Goal: Task Accomplishment & Management: Manage account settings

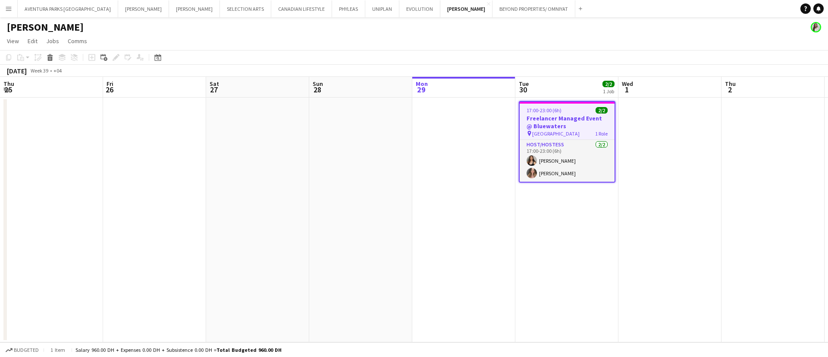
scroll to position [0, 272]
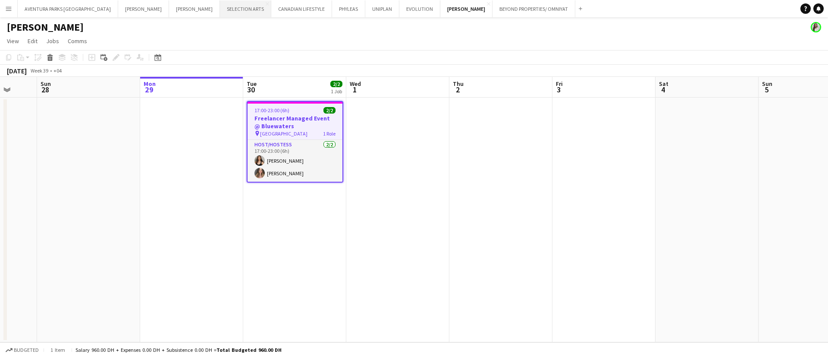
click at [220, 8] on button "SELECTION ARTS Close" at bounding box center [245, 8] width 51 height 17
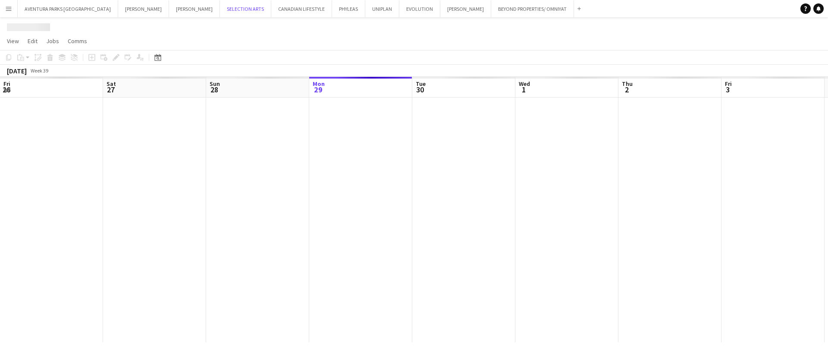
scroll to position [0, 206]
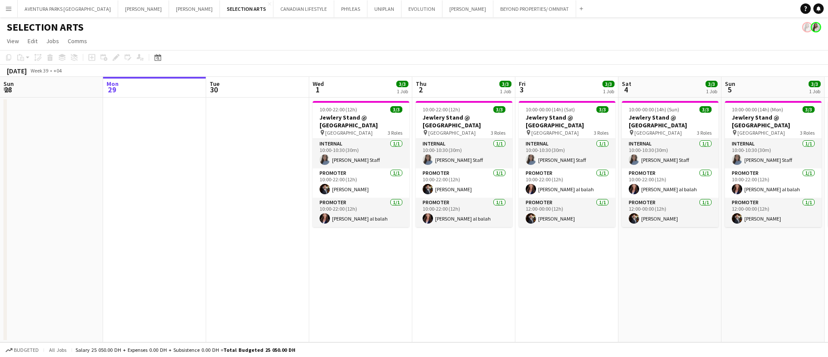
click at [347, 137] on app-job-card "10:00-22:00 (12h) 3/3 Jewlery Stand @ [GEOGRAPHIC_DATA] pin [GEOGRAPHIC_DATA] 3…" at bounding box center [361, 164] width 97 height 126
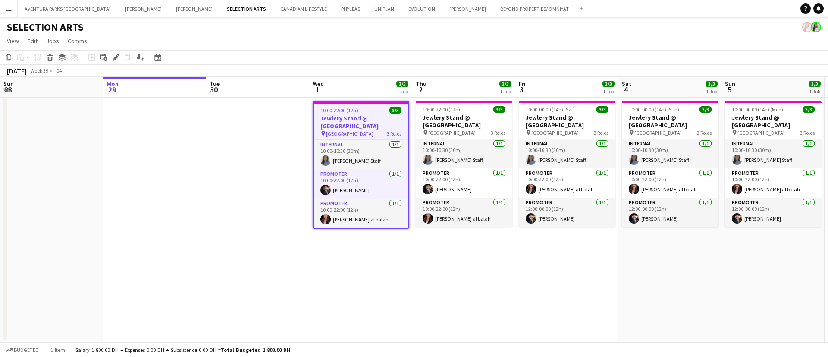
scroll to position [0, 204]
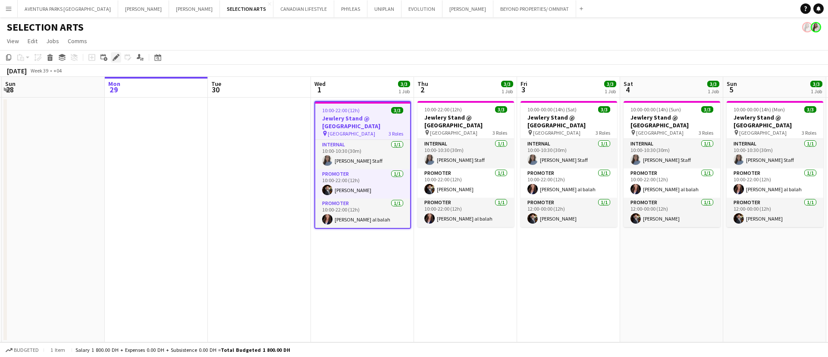
click at [118, 53] on div "Edit" at bounding box center [116, 57] width 10 height 10
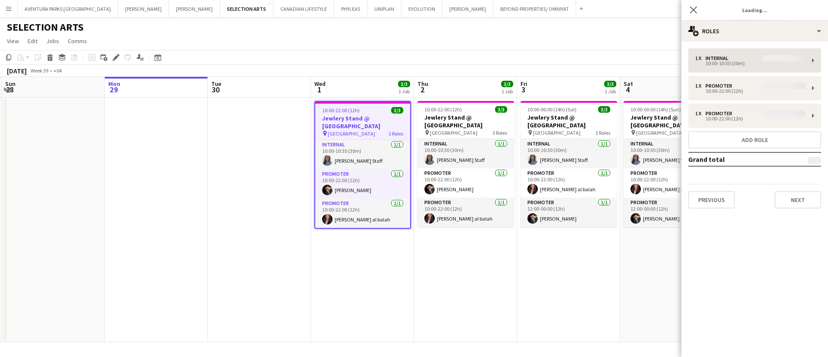
type input "**********"
click at [741, 42] on div "1 x Internal 0.00 DH 10:00-10:30 (30m) 1 x Promoter 900.00 DH 10:00-22:00 (12h)…" at bounding box center [754, 128] width 147 height 174
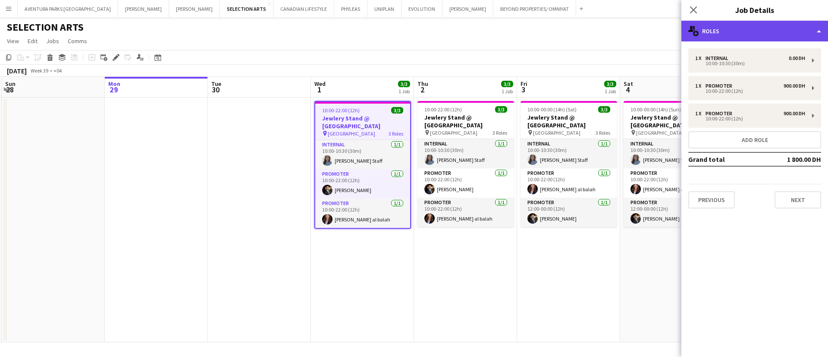
click at [741, 29] on div "multiple-users-add Roles" at bounding box center [754, 31] width 147 height 21
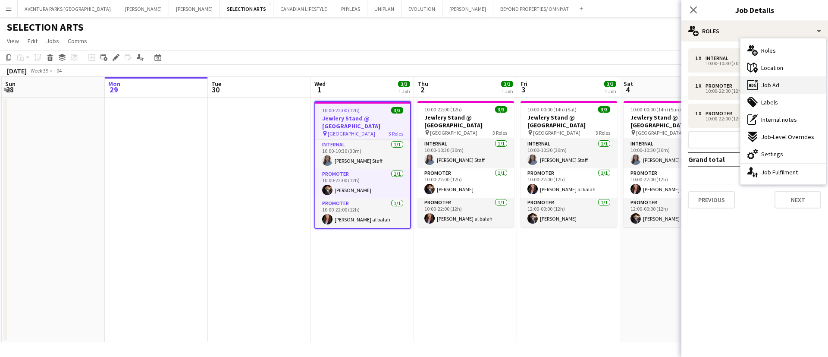
click at [775, 86] on span "Job Ad" at bounding box center [770, 85] width 18 height 8
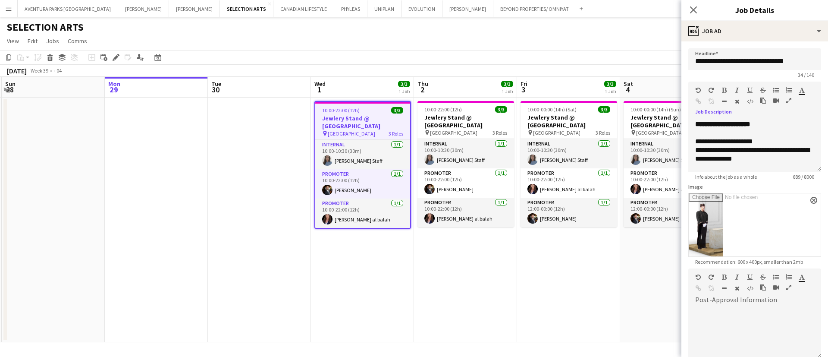
click at [786, 103] on icon "button" at bounding box center [788, 100] width 5 height 6
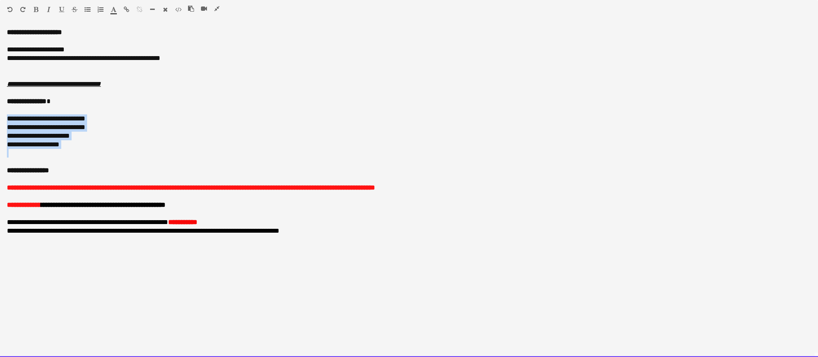
drag, startPoint x: 69, startPoint y: 151, endPoint x: 2, endPoint y: 115, distance: 75.6
click at [2, 115] on div "**********" at bounding box center [409, 192] width 818 height 328
copy div "**********"
click at [582, 78] on div at bounding box center [409, 75] width 804 height 9
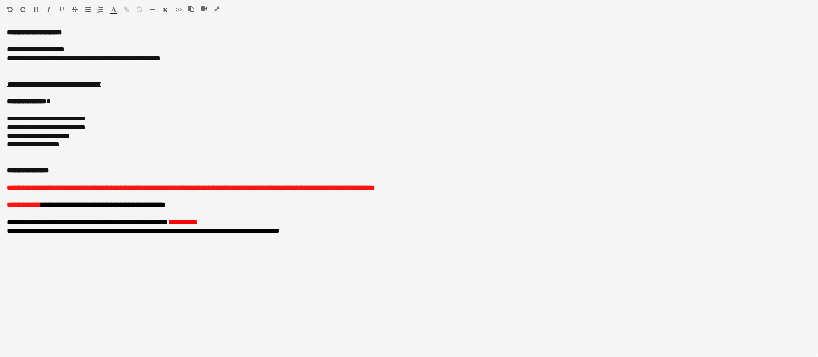
click at [216, 8] on icon "button" at bounding box center [216, 9] width 5 height 6
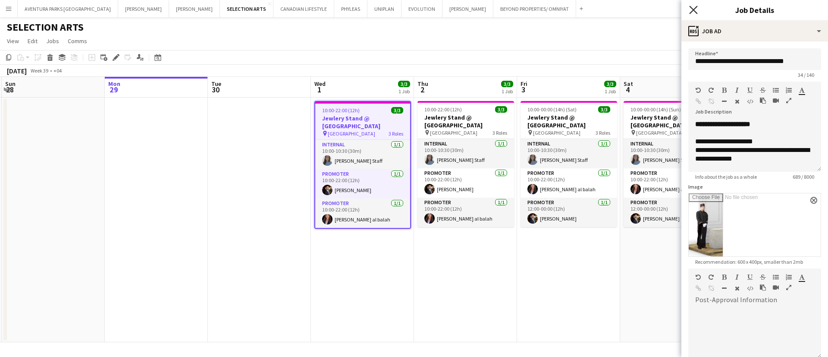
click at [696, 9] on icon "Close pop-in" at bounding box center [693, 10] width 8 height 8
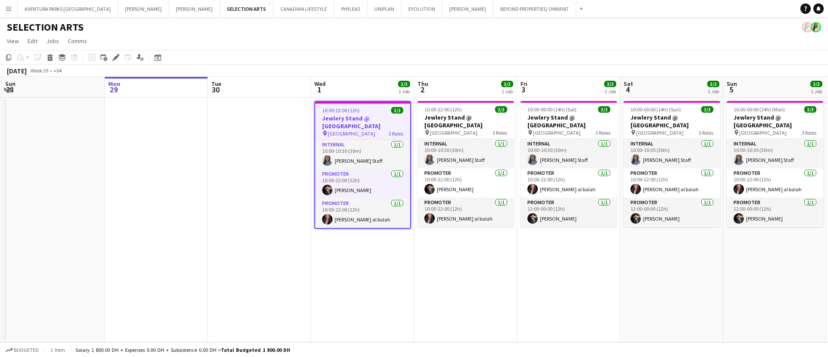
click at [12, 12] on app-icon "Menu" at bounding box center [8, 8] width 7 height 7
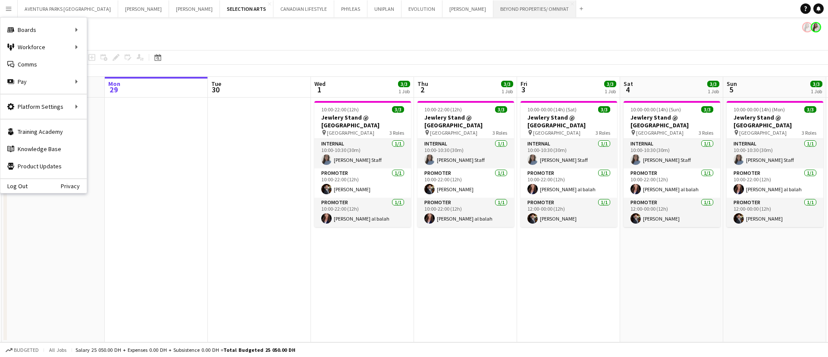
click at [493, 6] on button "BEYOND PROPERTIES/ OMNIYAT Close" at bounding box center [534, 8] width 83 height 17
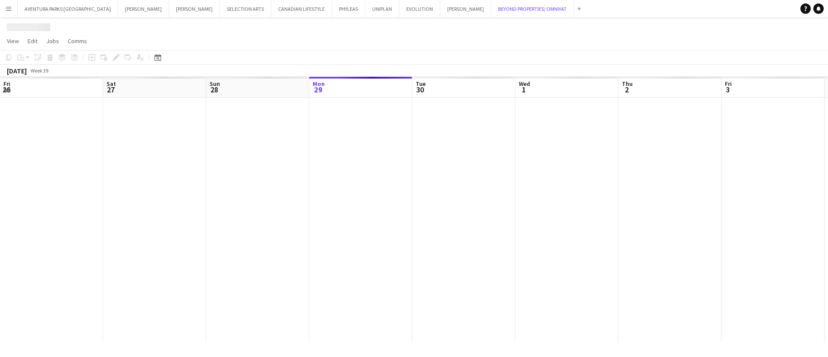
scroll to position [0, 206]
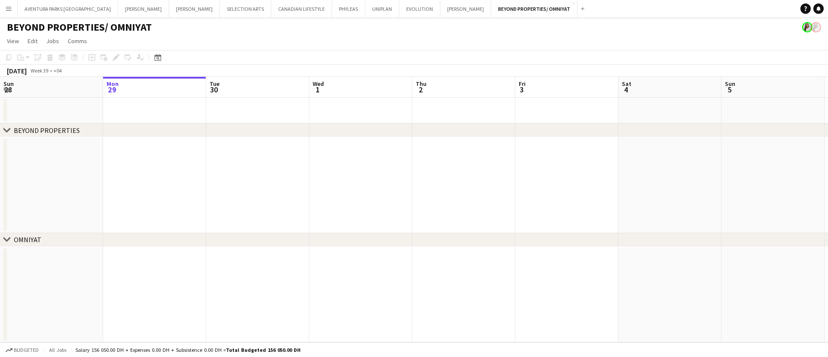
click at [8, 9] on app-icon "Menu" at bounding box center [8, 8] width 7 height 7
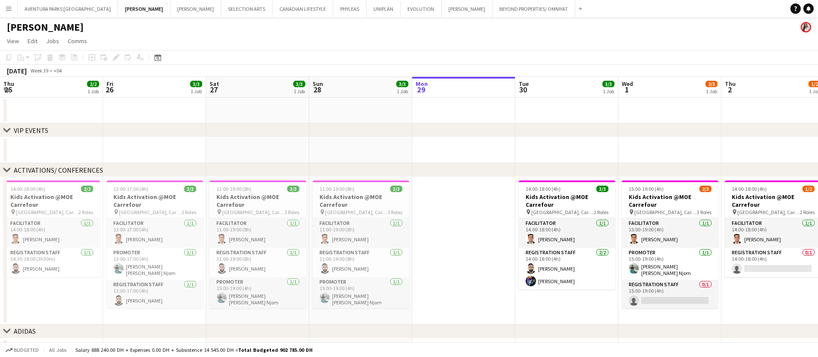
scroll to position [0, 206]
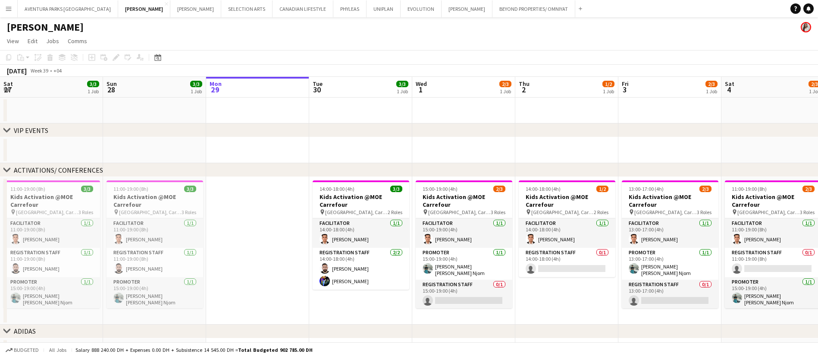
click at [10, 11] on app-icon "Menu" at bounding box center [8, 8] width 7 height 7
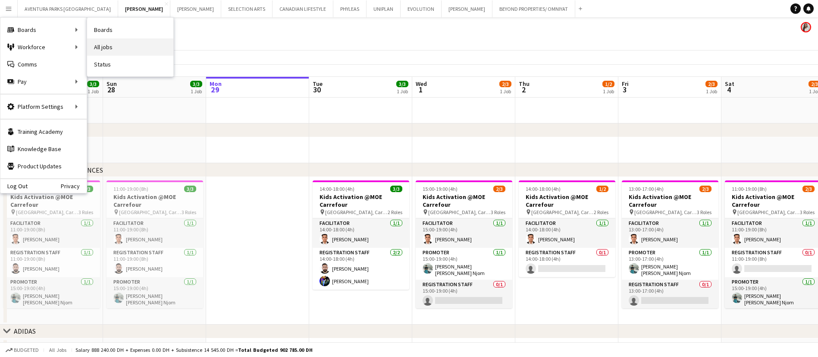
click at [115, 47] on link "All jobs" at bounding box center [130, 46] width 86 height 17
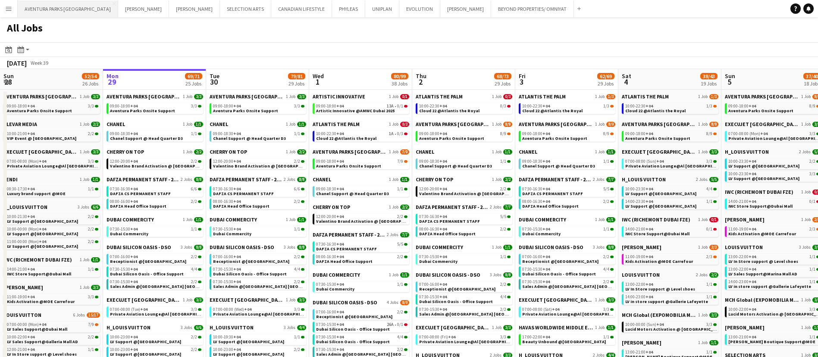
click at [54, 5] on button "AVENTURA PARKS DUBAI Close" at bounding box center [68, 8] width 100 height 17
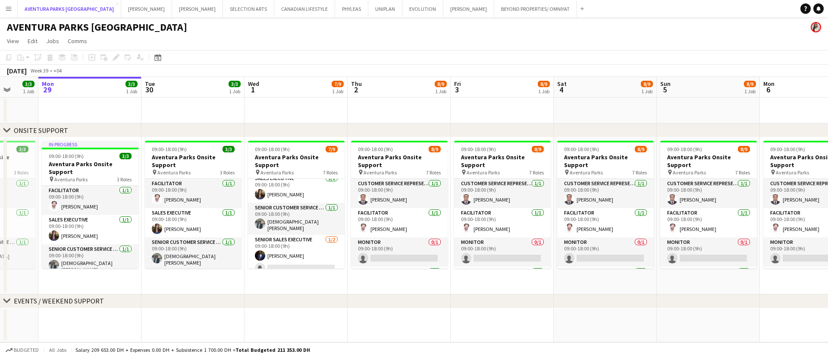
scroll to position [98, 0]
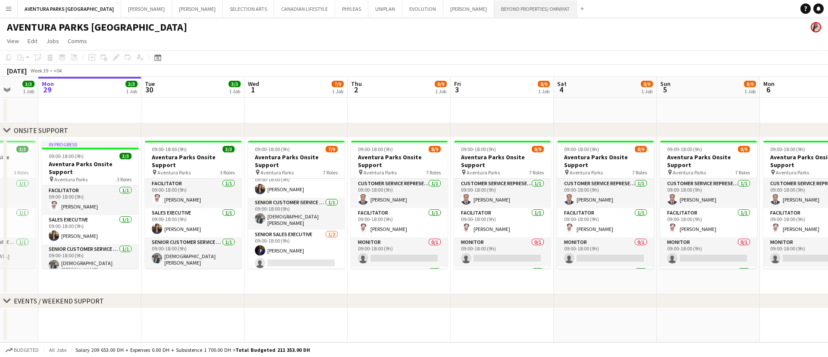
click at [494, 9] on button "BEYOND PROPERTIES/ OMNIYAT Close" at bounding box center [535, 8] width 83 height 17
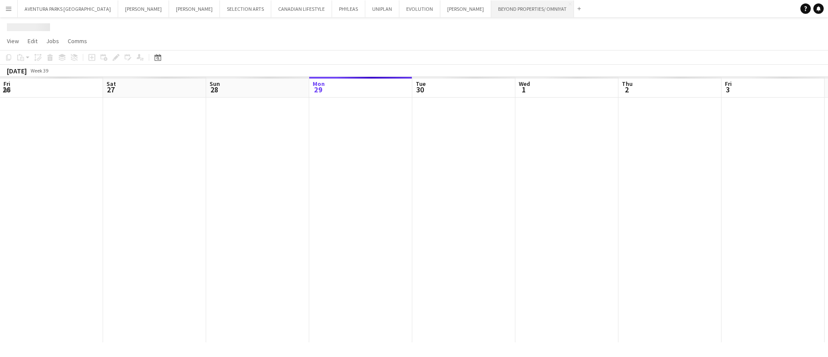
scroll to position [0, 206]
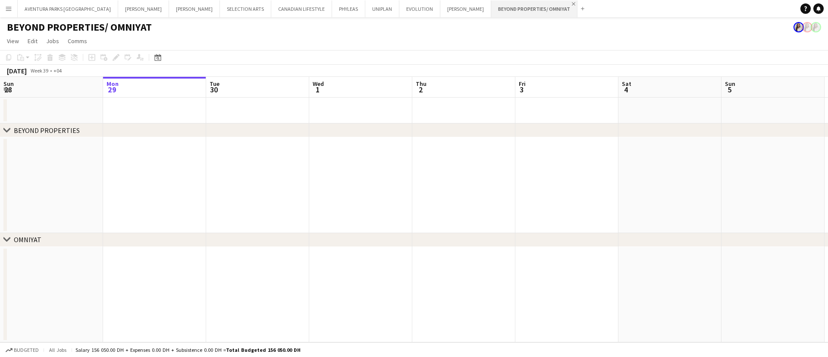
click at [572, 4] on app-icon "Close" at bounding box center [573, 3] width 3 height 3
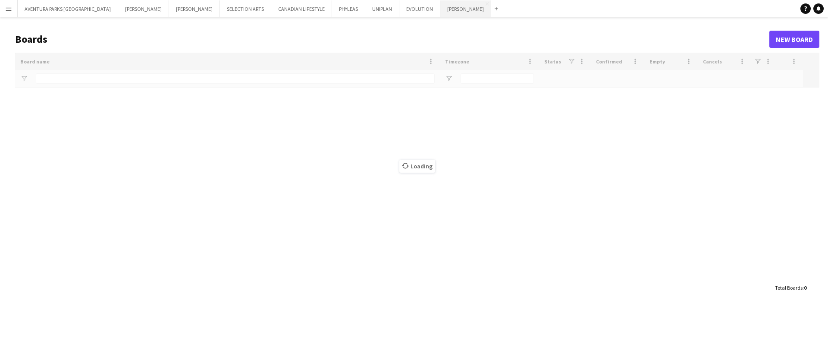
click at [440, 10] on button "MARTA VALASKOVA Close" at bounding box center [465, 8] width 51 height 17
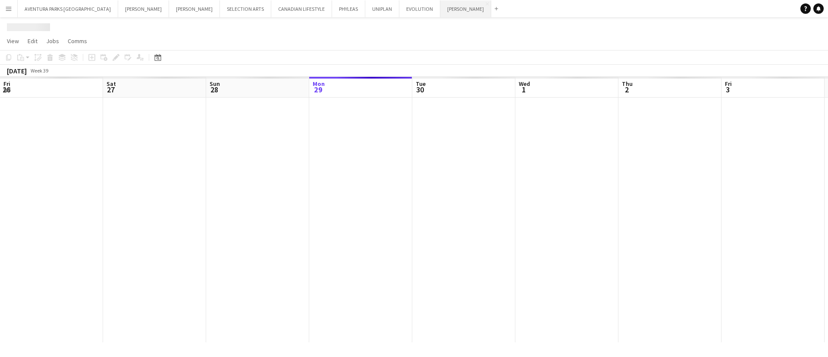
scroll to position [0, 206]
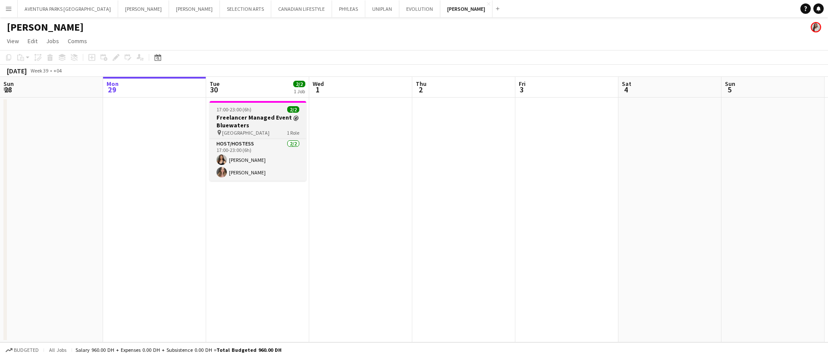
click at [256, 129] on div "pin Bluewaters Island 1 Role" at bounding box center [258, 132] width 97 height 7
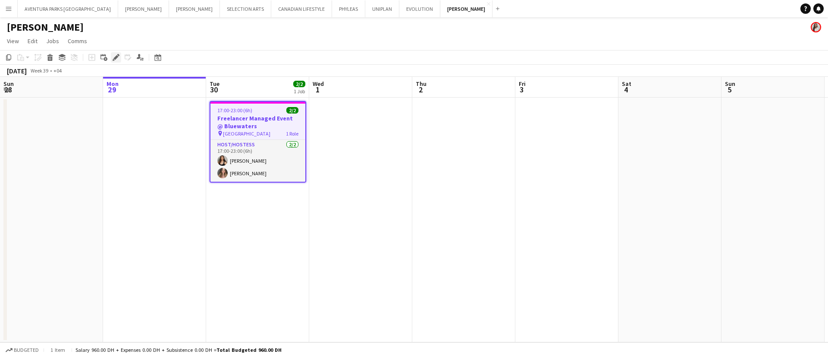
click at [116, 57] on icon at bounding box center [115, 57] width 5 height 5
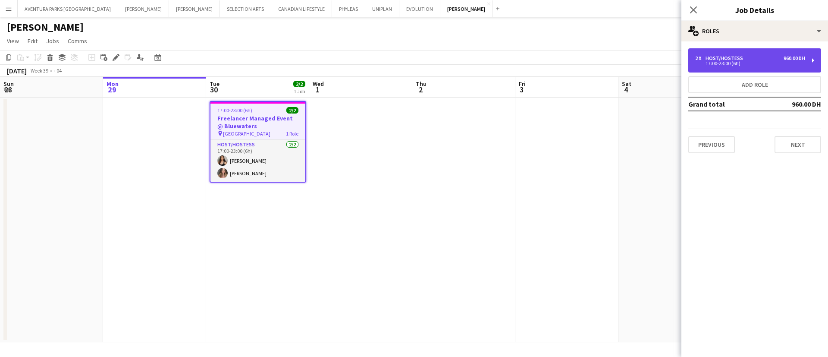
click at [724, 65] on div "17:00-23:00 (6h)" at bounding box center [750, 63] width 110 height 4
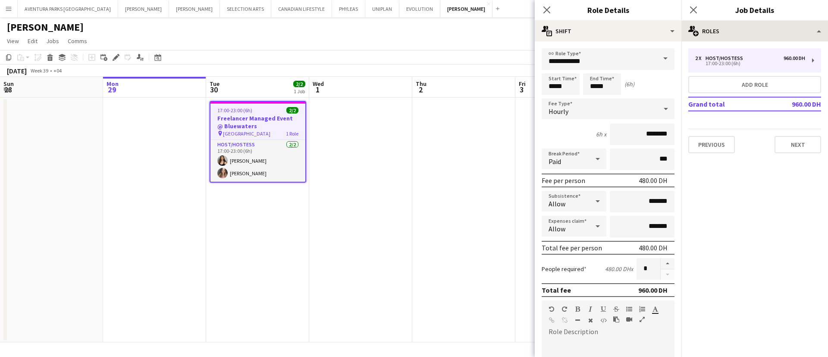
drag, startPoint x: 723, startPoint y: 44, endPoint x: 730, endPoint y: 35, distance: 11.3
click at [730, 35] on div "**********" at bounding box center [754, 189] width 147 height 336
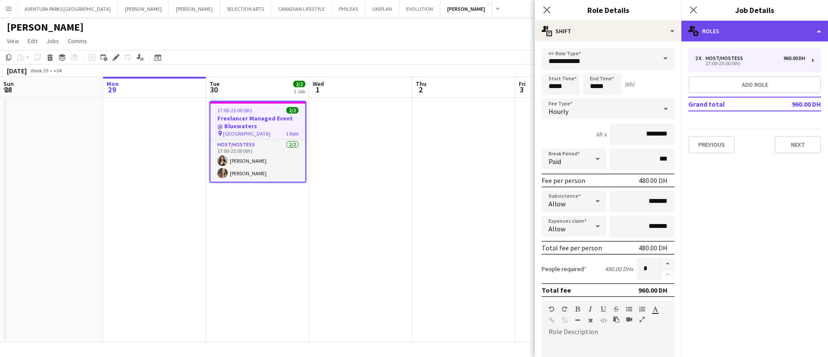
click at [730, 35] on div "multiple-users-add Roles" at bounding box center [754, 31] width 147 height 21
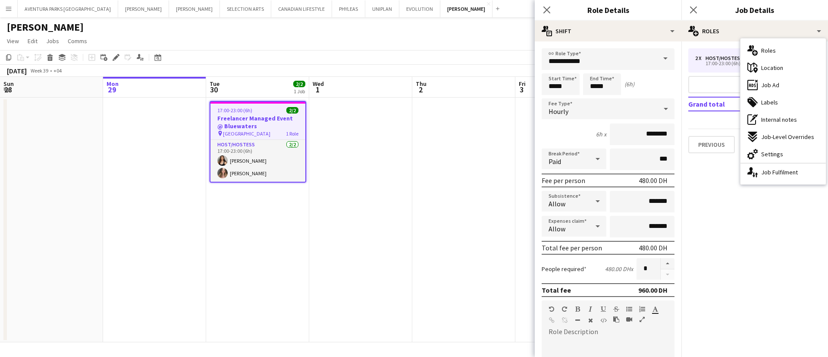
click at [399, 207] on app-date-cell at bounding box center [360, 219] width 103 height 244
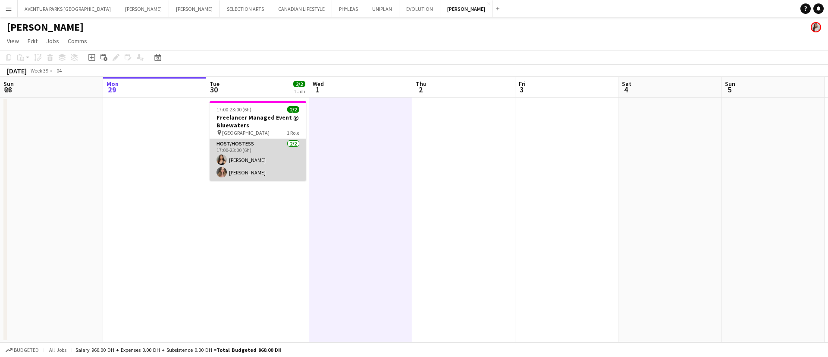
click at [248, 157] on app-card-role "Host/Hostess 2/2 17:00-23:00 (6h) Olha Dudnik Viktoriya Nevar" at bounding box center [258, 160] width 97 height 42
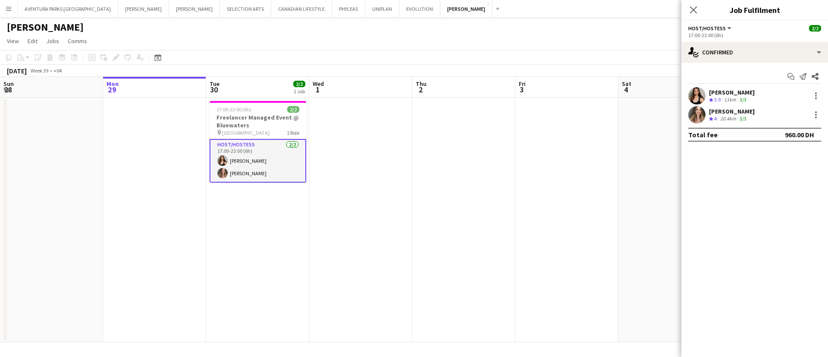
click at [720, 90] on div "[PERSON_NAME]" at bounding box center [732, 92] width 46 height 8
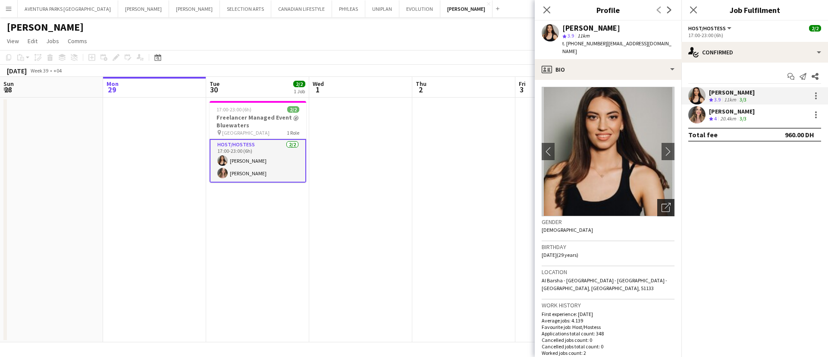
click at [661, 203] on icon "Open photos pop-in" at bounding box center [665, 207] width 9 height 9
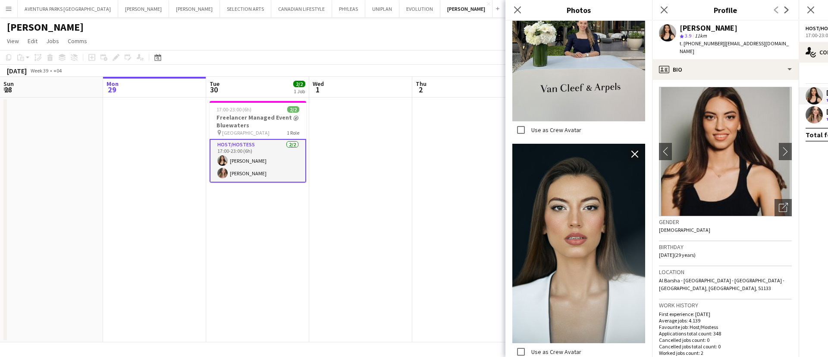
scroll to position [1376, 0]
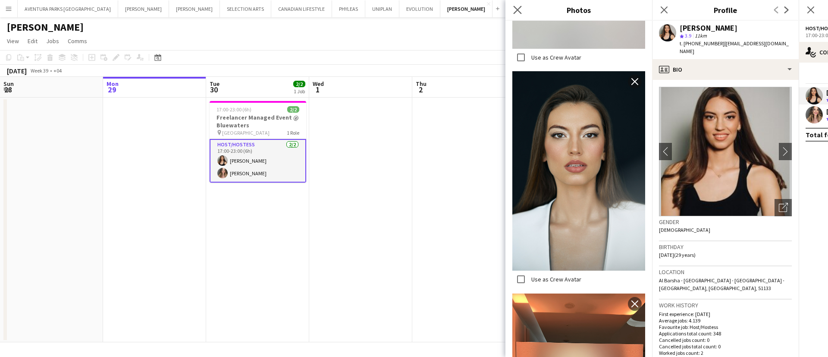
click at [517, 4] on app-icon "Close pop-in" at bounding box center [517, 10] width 13 height 13
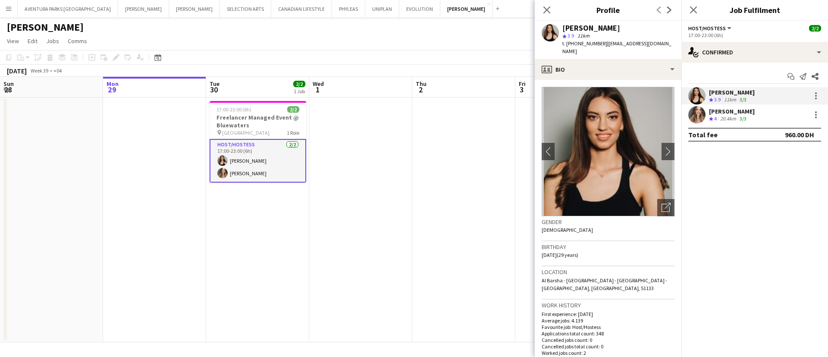
click at [714, 110] on div "[PERSON_NAME]" at bounding box center [732, 111] width 46 height 8
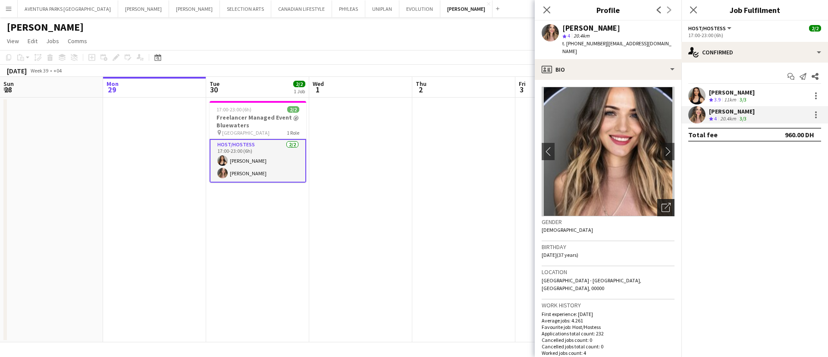
click at [661, 203] on icon "Open photos pop-in" at bounding box center [665, 207] width 9 height 9
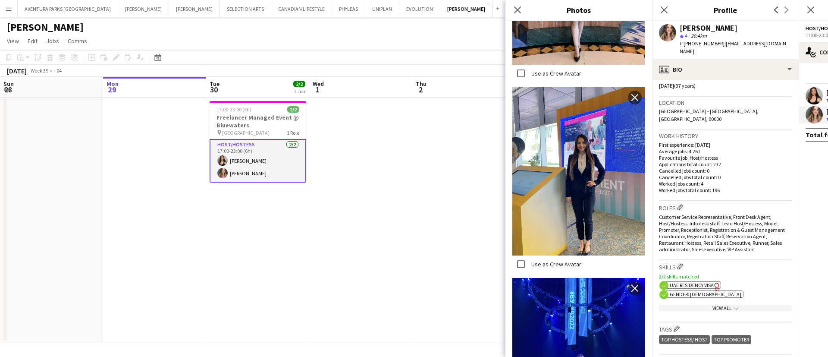
scroll to position [170, 0]
click at [515, 8] on icon at bounding box center [517, 10] width 8 height 8
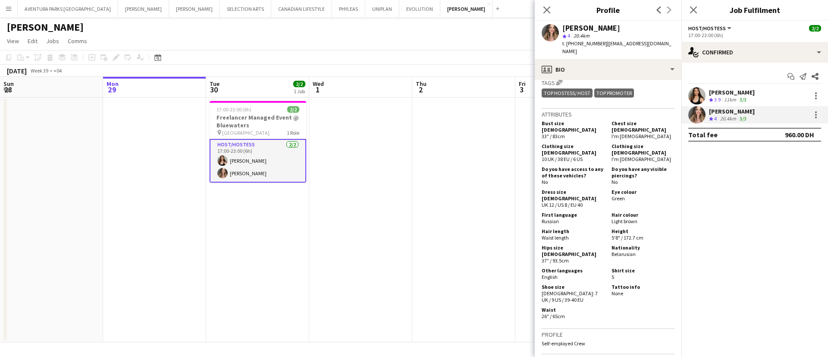
scroll to position [425, 0]
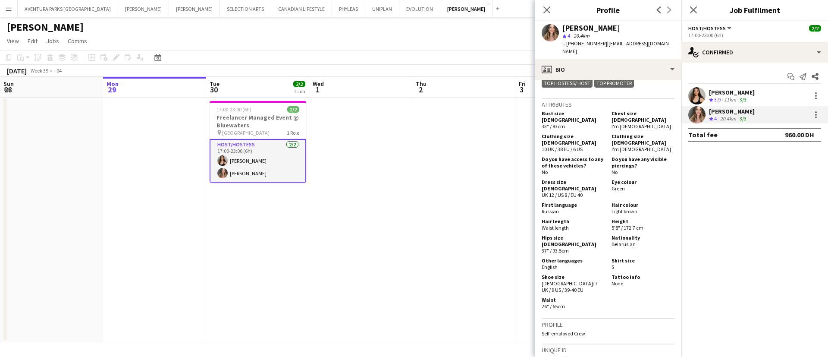
click at [723, 97] on div "11km" at bounding box center [730, 99] width 16 height 7
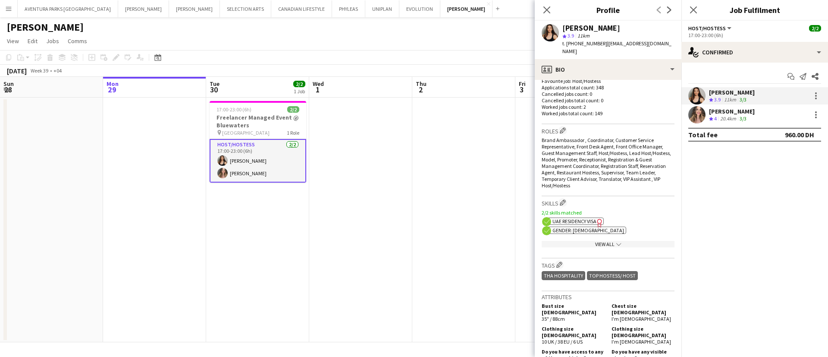
scroll to position [256, 0]
